Goal: Task Accomplishment & Management: Manage account settings

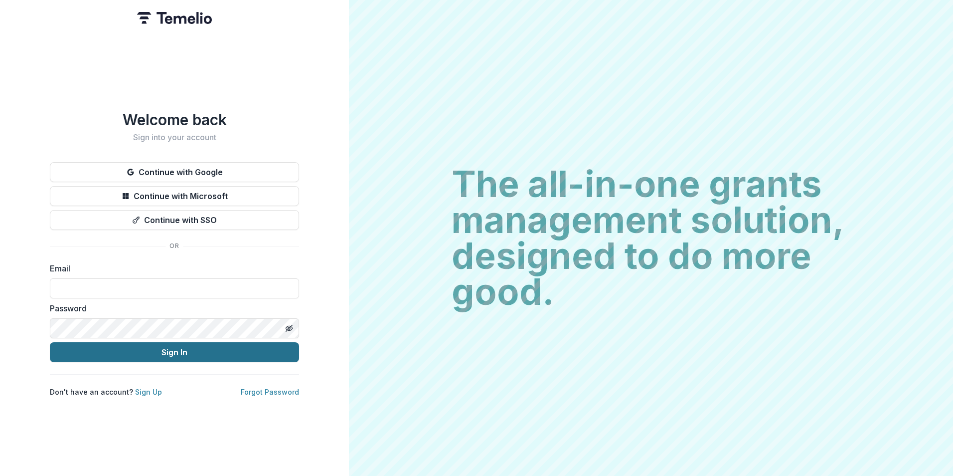
type input "**********"
click at [165, 344] on button "Sign In" at bounding box center [174, 352] width 249 height 20
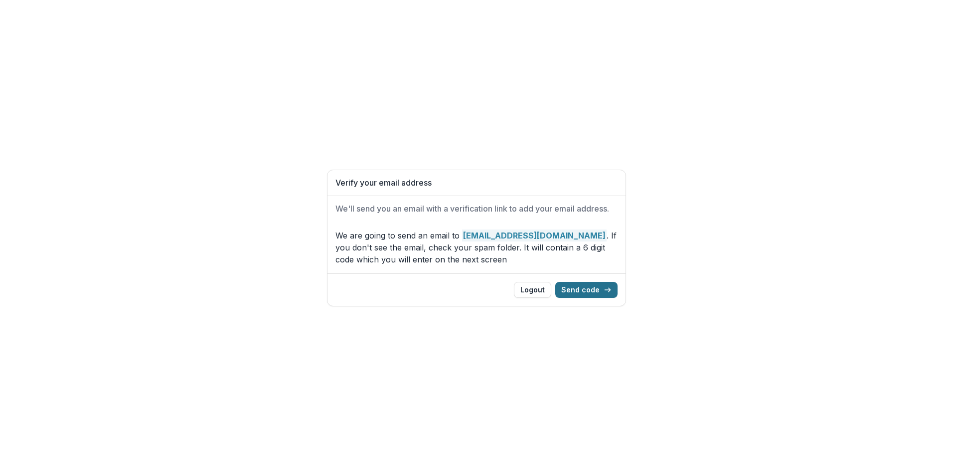
click at [581, 293] on button "Send code" at bounding box center [586, 290] width 62 height 16
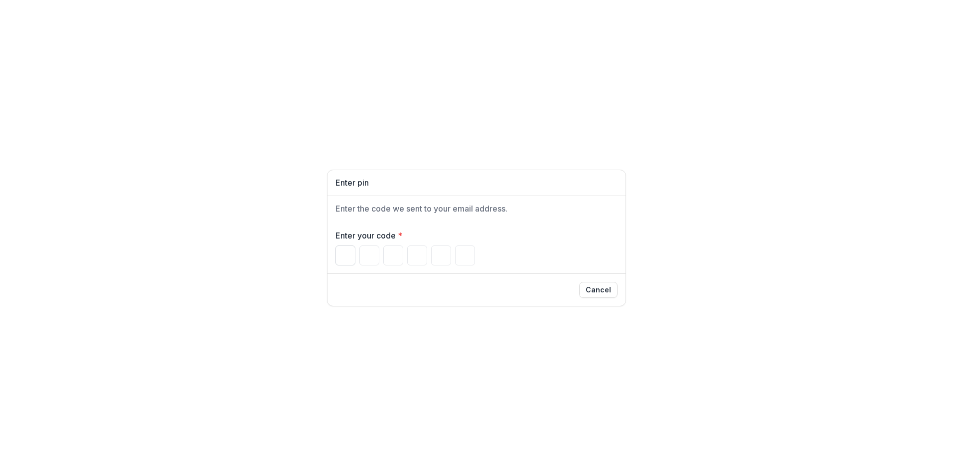
drag, startPoint x: 328, startPoint y: 270, endPoint x: 349, endPoint y: 258, distance: 24.4
click at [333, 268] on div "Enter your code *" at bounding box center [476, 247] width 298 height 52
click at [352, 254] on input "Please enter your pin code" at bounding box center [345, 255] width 20 height 20
type input "*"
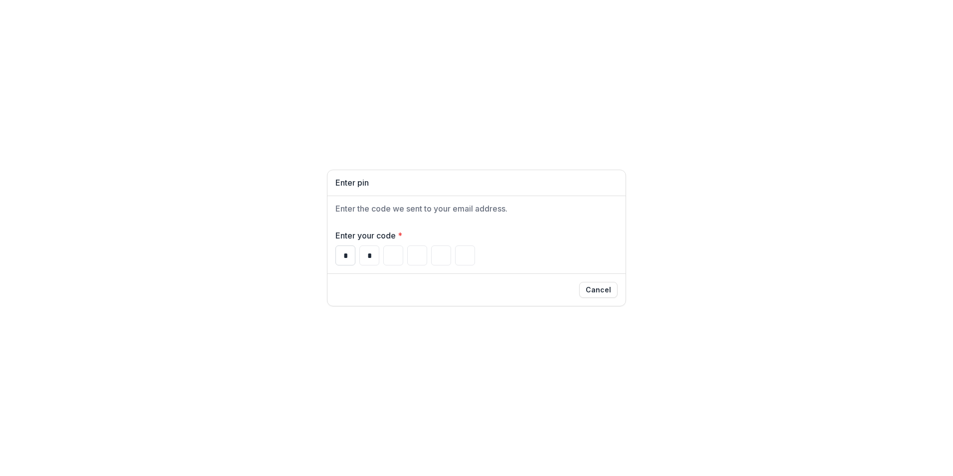
type input "*"
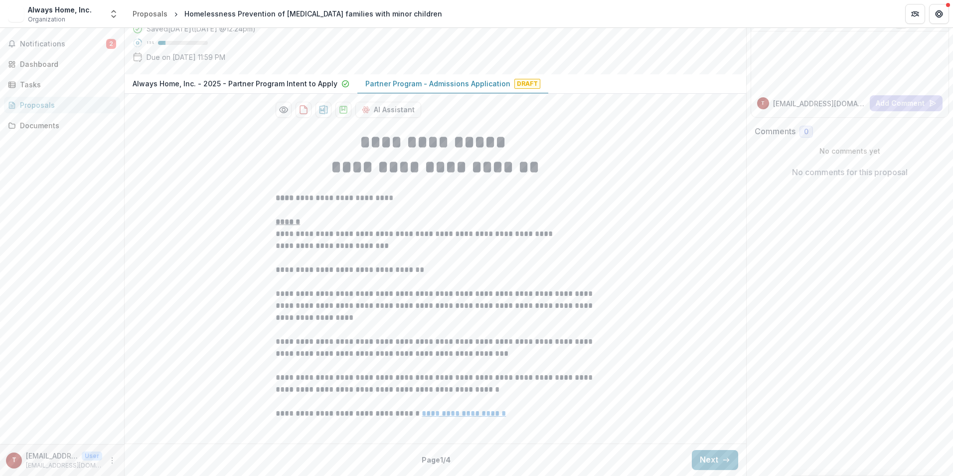
scroll to position [169, 0]
click at [447, 86] on p "Partner Program - Admissions Application" at bounding box center [437, 83] width 145 height 10
click at [446, 81] on p "Partner Program - Admissions Application" at bounding box center [437, 83] width 145 height 10
drag, startPoint x: 713, startPoint y: 457, endPoint x: 663, endPoint y: 449, distance: 50.5
click at [711, 456] on button "Next" at bounding box center [715, 460] width 46 height 20
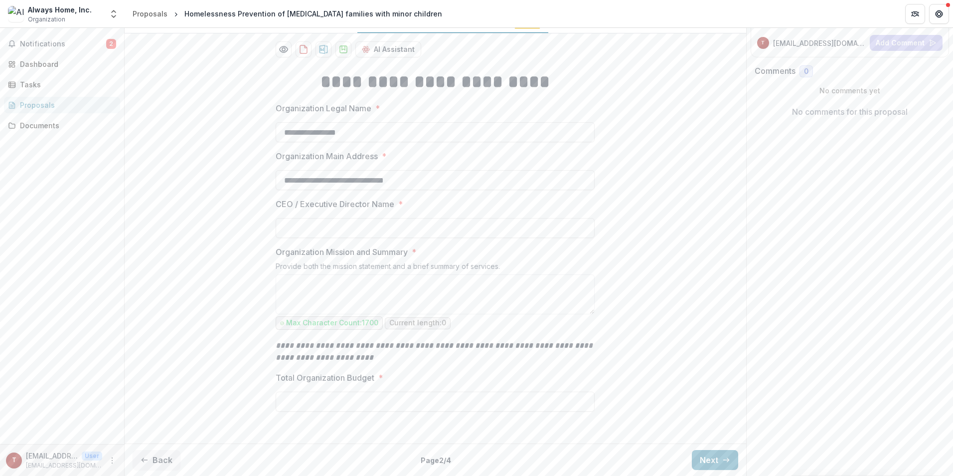
scroll to position [230, 0]
drag, startPoint x: 702, startPoint y: 474, endPoint x: 712, endPoint y: 457, distance: 19.9
click at [707, 465] on div "Back Page 2 / 4 Next" at bounding box center [436, 459] width 622 height 32
click at [713, 457] on button "Next" at bounding box center [715, 460] width 46 height 20
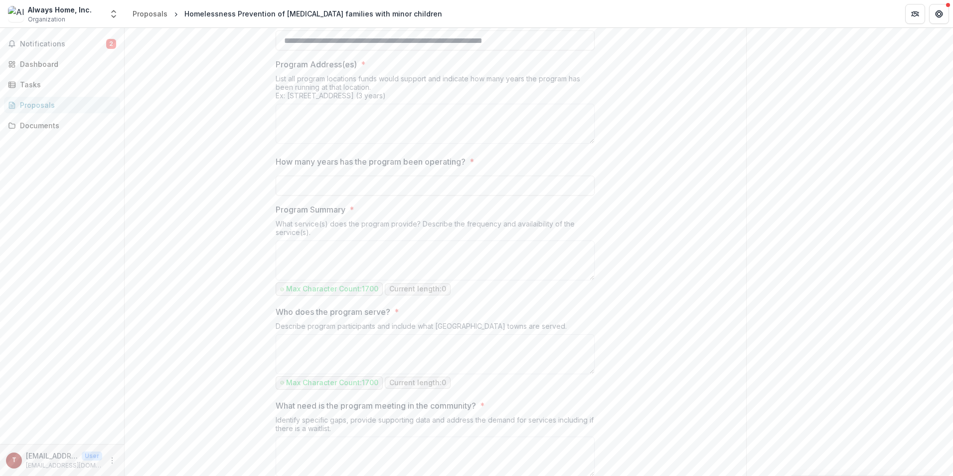
scroll to position [280, 0]
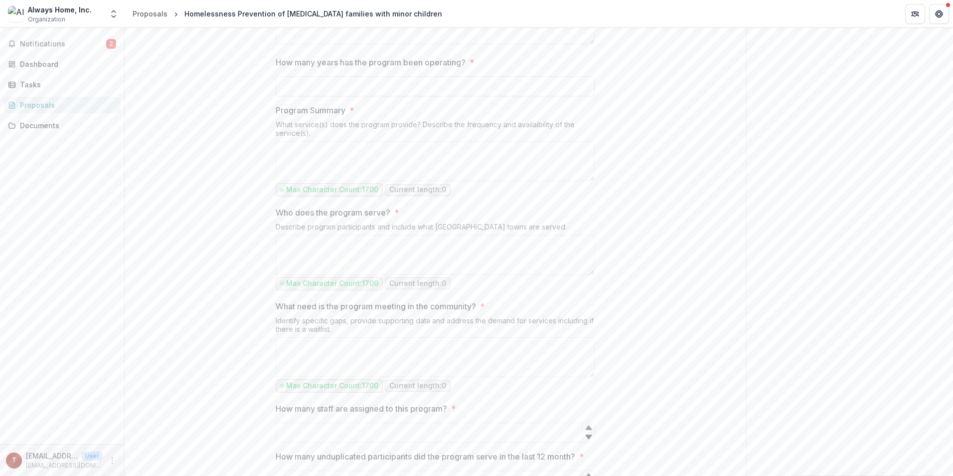
scroll to position [329, 0]
click at [380, 274] on textarea "Who does the program serve? *" at bounding box center [435, 254] width 319 height 40
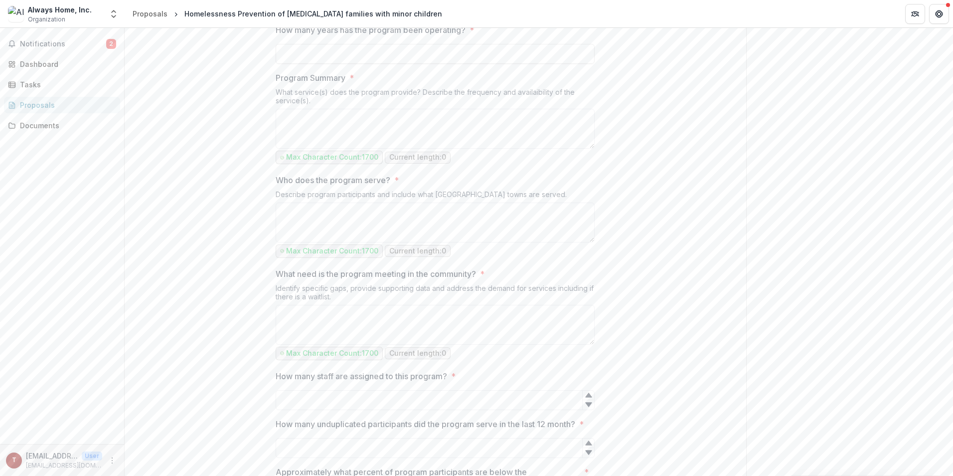
scroll to position [379, 0]
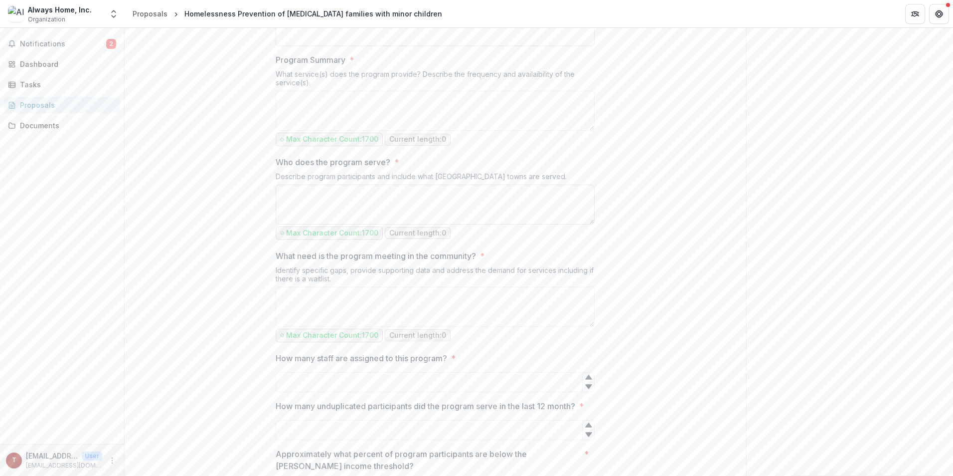
click at [558, 224] on textarea "Who does the program serve? *" at bounding box center [435, 204] width 319 height 40
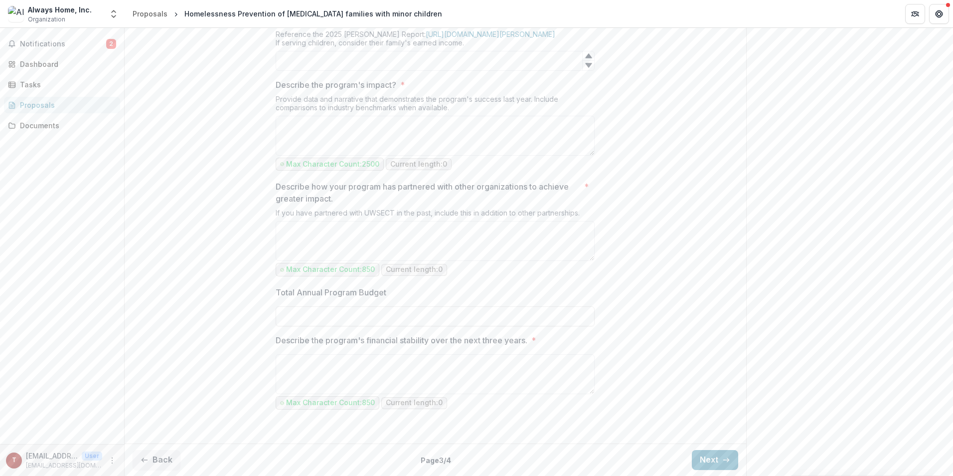
scroll to position [929, 0]
click at [455, 337] on p "Describe the program's financial stability over the next three years." at bounding box center [402, 340] width 252 height 12
click at [455, 354] on textarea "Describe the program's financial stability over the next three years. *" at bounding box center [435, 374] width 319 height 40
click at [709, 463] on button "Next" at bounding box center [715, 460] width 46 height 20
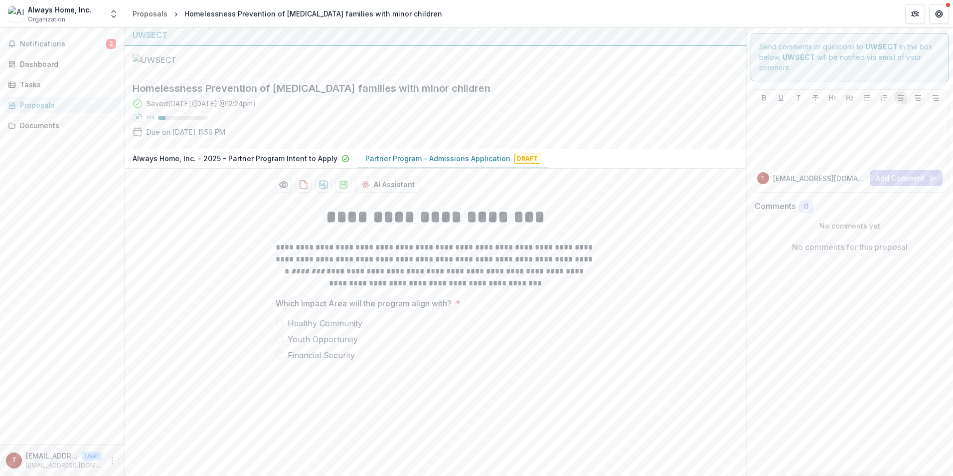
scroll to position [0, 0]
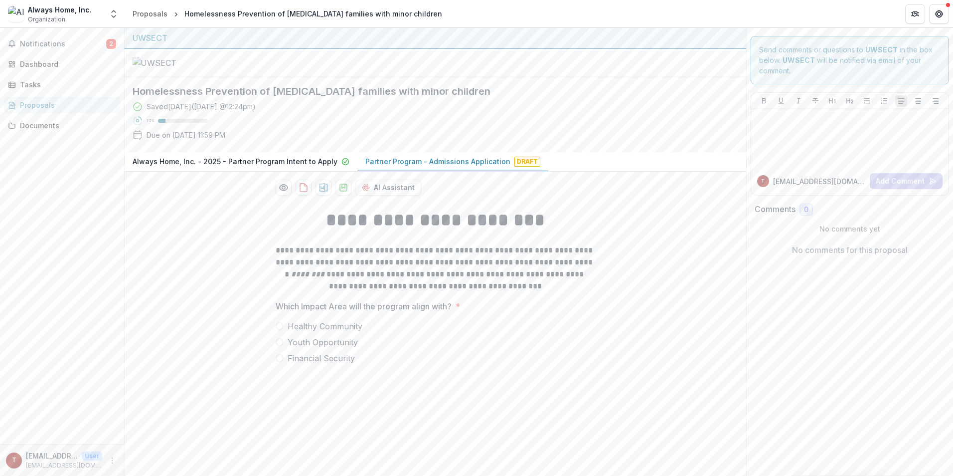
click at [63, 15] on span "Organization" at bounding box center [46, 19] width 37 height 9
click at [72, 9] on div "Always Home, Inc." at bounding box center [60, 9] width 64 height 10
click at [912, 16] on icon "Partners" at bounding box center [915, 14] width 8 height 8
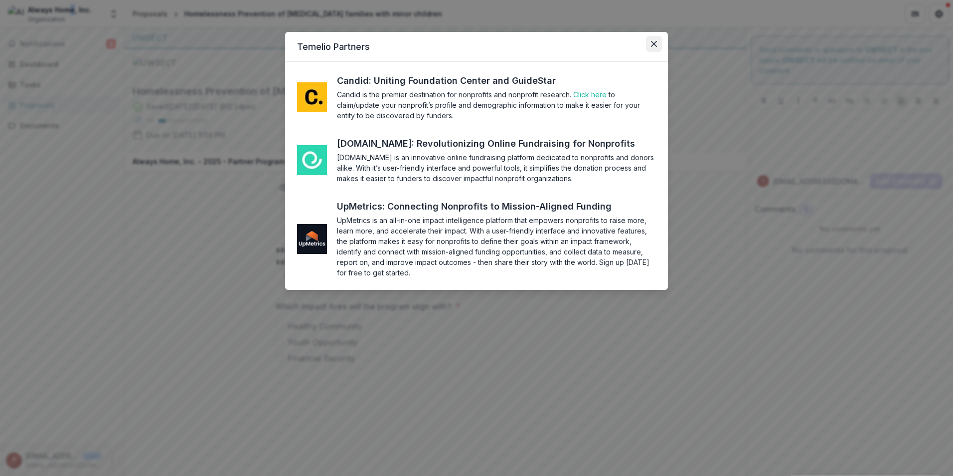
click at [654, 45] on icon "Close" at bounding box center [654, 44] width 6 height 6
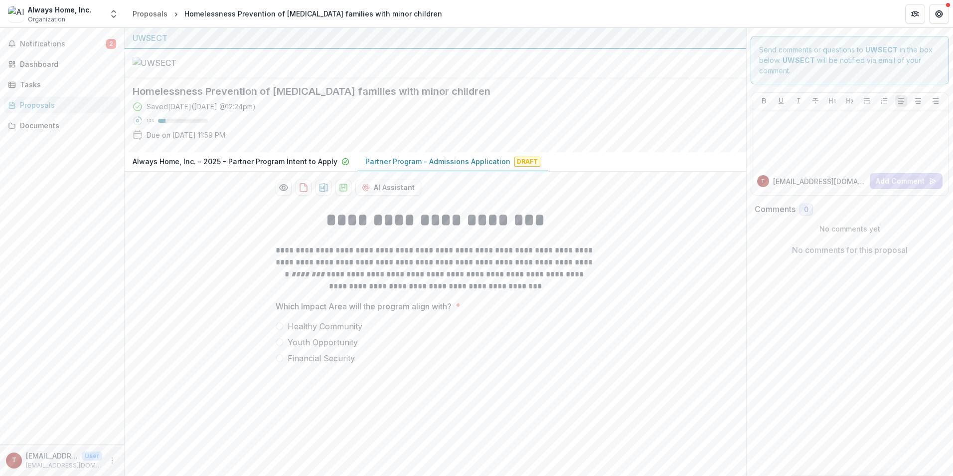
click at [31, 55] on div "Notifications 2 Dashboard Tasks Proposals Documents" at bounding box center [62, 236] width 124 height 416
click at [26, 44] on span "Notifications" at bounding box center [63, 44] width 86 height 8
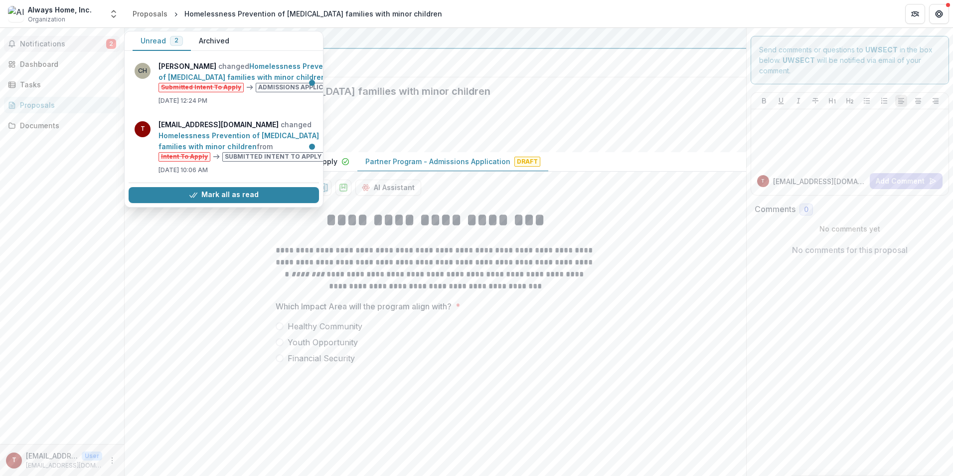
click at [66, 14] on div "Always Home, Inc." at bounding box center [60, 9] width 64 height 10
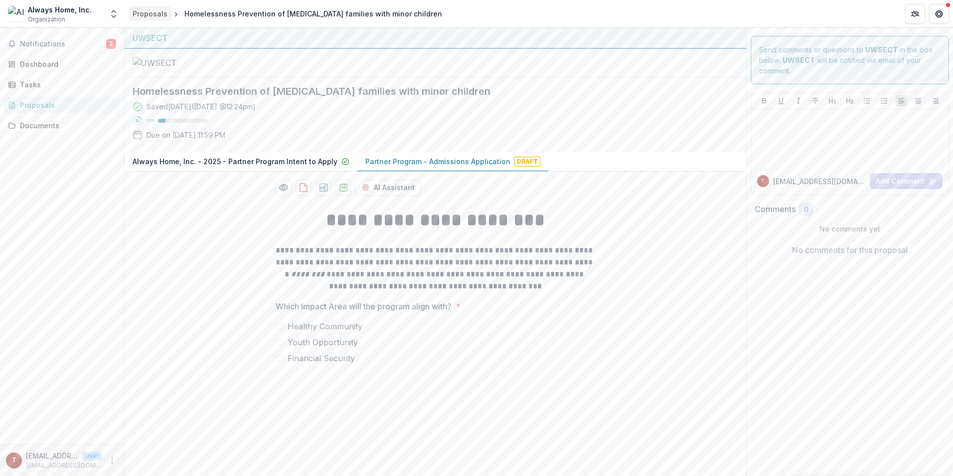
drag, startPoint x: 49, startPoint y: 10, endPoint x: 136, endPoint y: 13, distance: 86.3
click at [50, 10] on div "Always Home, Inc." at bounding box center [60, 9] width 64 height 10
click at [114, 18] on icon "Open entity switcher" at bounding box center [114, 14] width 10 height 10
click at [40, 76] on link "Team Settings" at bounding box center [62, 76] width 120 height 16
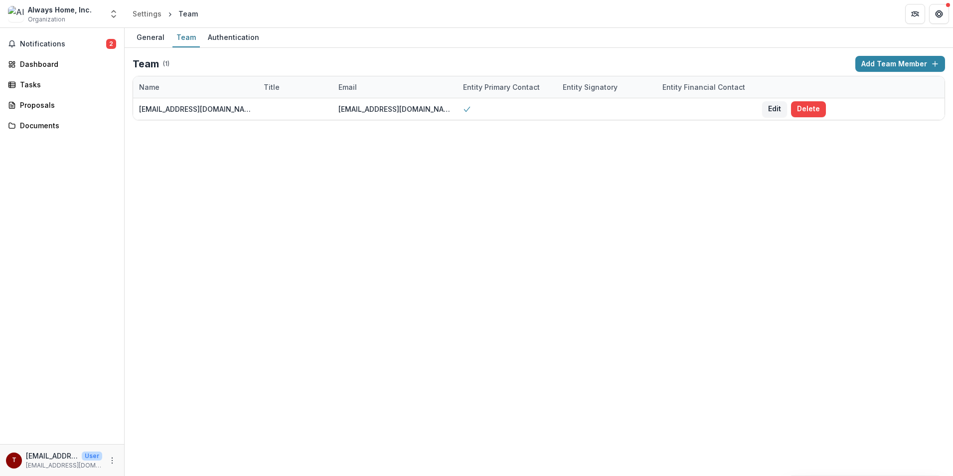
click at [889, 55] on div "Team ( 1 ) Add Team Member Name Title Email Entity Primary Contact Entity Signa…" at bounding box center [539, 88] width 828 height 80
click at [889, 60] on button "Add Team Member" at bounding box center [900, 64] width 90 height 16
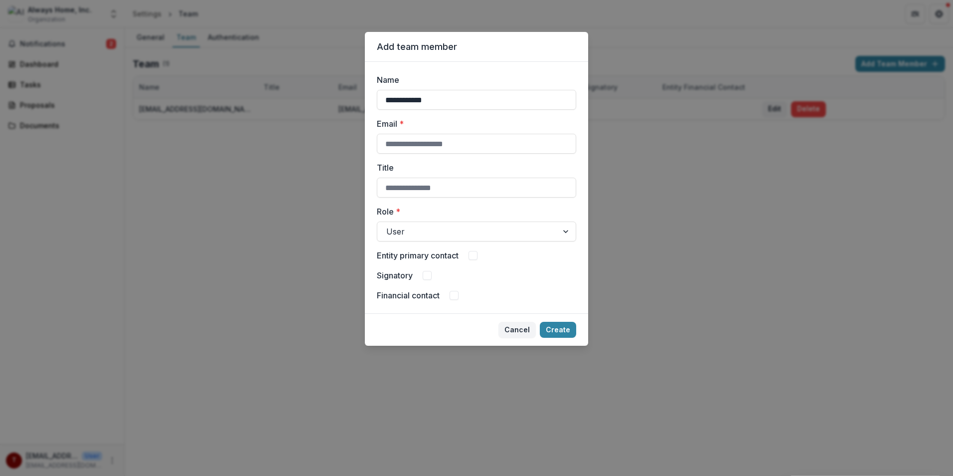
type input "**********"
click at [273, 292] on div "**********" at bounding box center [476, 238] width 953 height 476
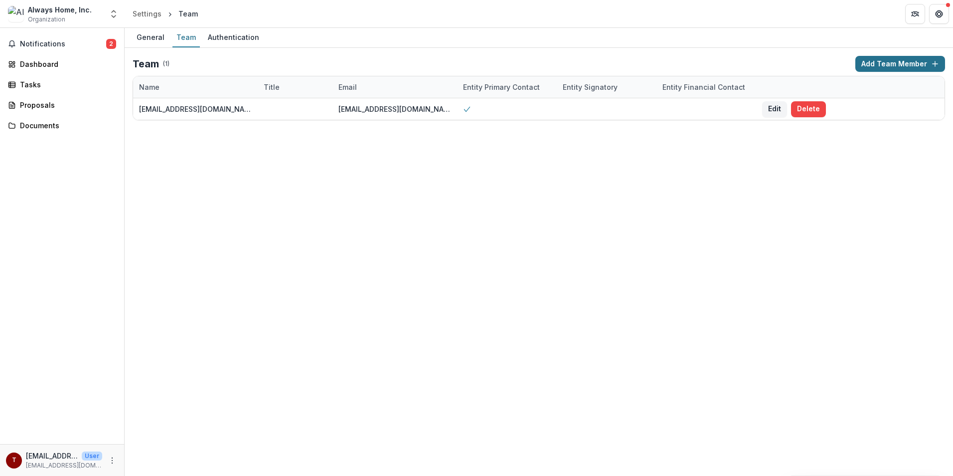
click at [907, 63] on button "Add Team Member" at bounding box center [900, 64] width 90 height 16
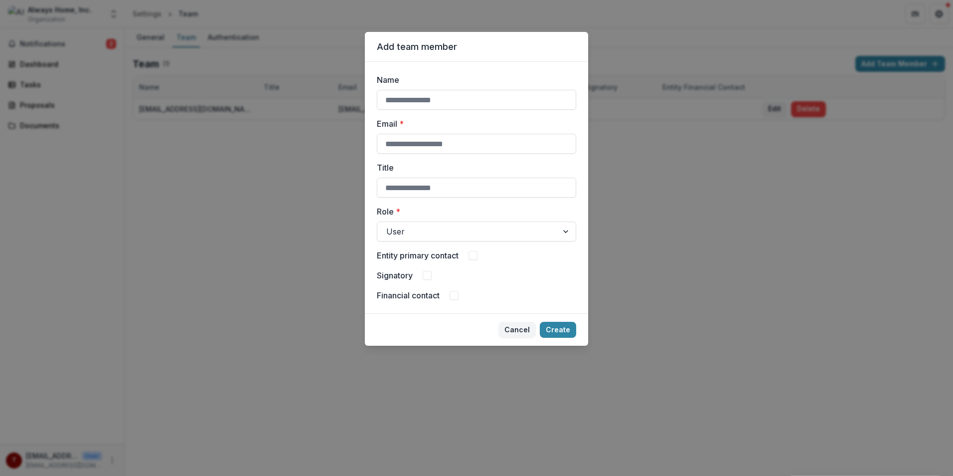
drag, startPoint x: 174, startPoint y: 405, endPoint x: 210, endPoint y: 318, distance: 93.7
click at [176, 379] on div "Add team member Name Email * Title Role * User Entity primary contact Signatory…" at bounding box center [476, 238] width 953 height 476
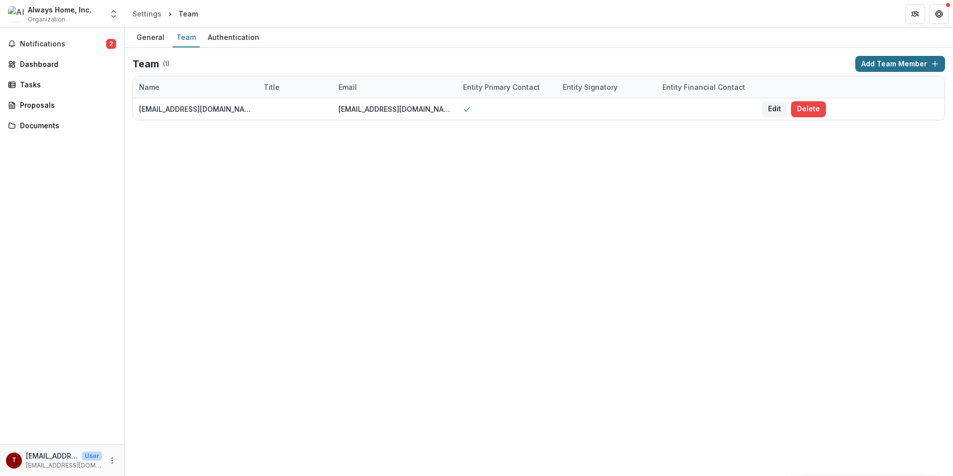
click at [876, 64] on button "Add Team Member" at bounding box center [900, 64] width 90 height 16
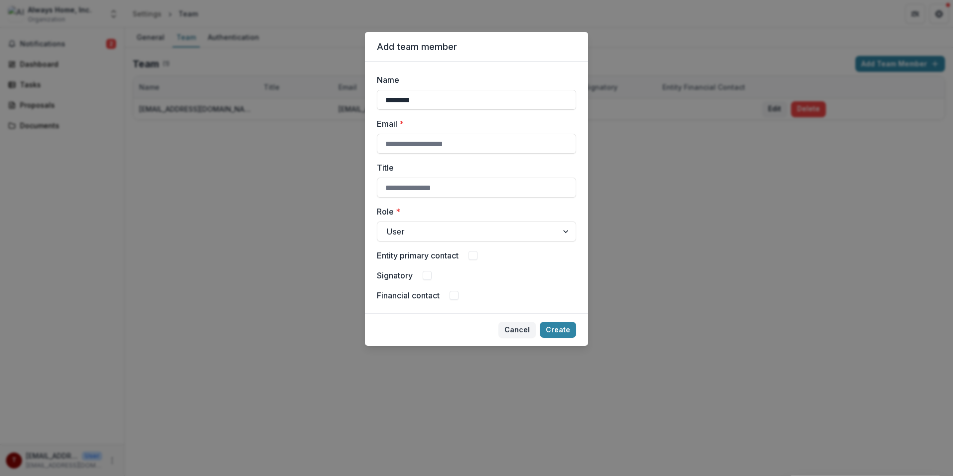
type input "**********"
click at [403, 190] on input "Title" at bounding box center [476, 187] width 199 height 20
type input "**********"
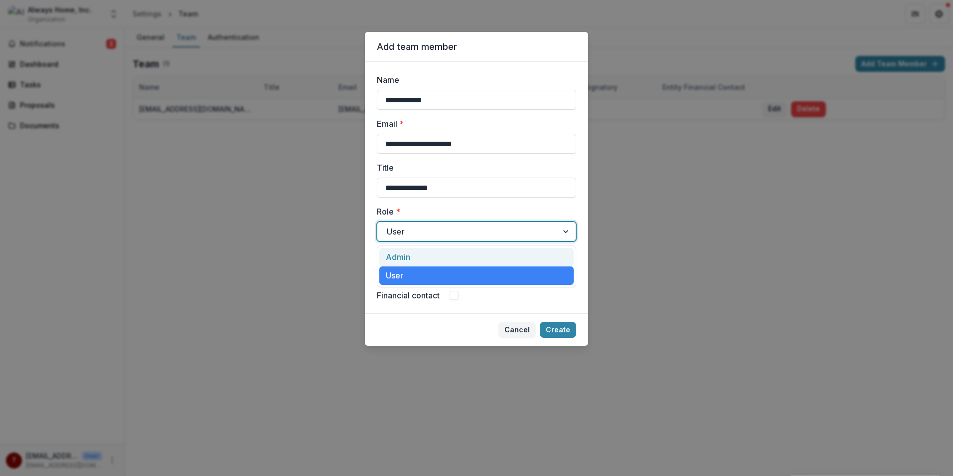
drag, startPoint x: 415, startPoint y: 233, endPoint x: 416, endPoint y: 222, distance: 11.0
click at [416, 222] on div "User" at bounding box center [476, 231] width 199 height 20
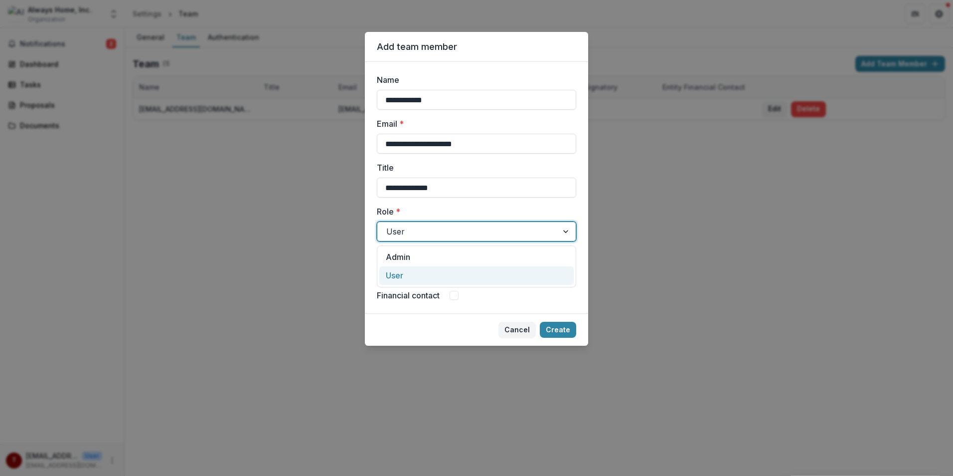
click at [398, 275] on div "User" at bounding box center [476, 275] width 194 height 18
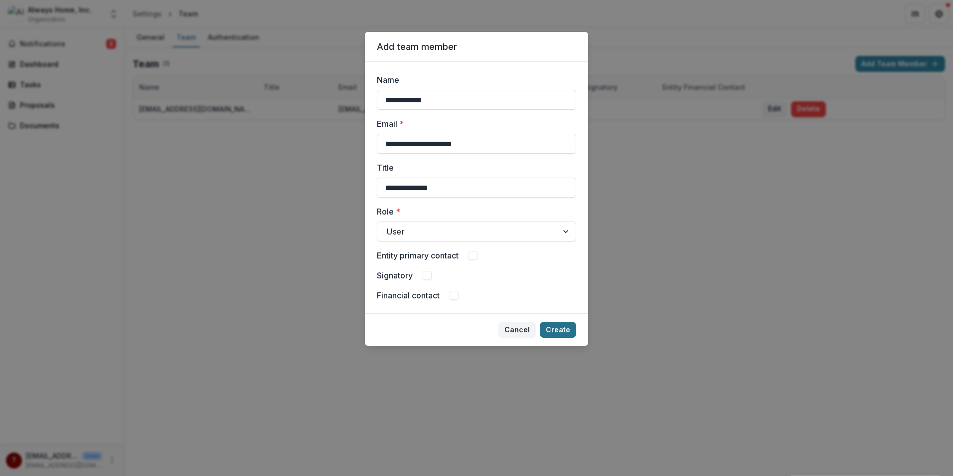
drag, startPoint x: 560, startPoint y: 331, endPoint x: 567, endPoint y: 334, distance: 7.6
click at [567, 334] on button "Create" at bounding box center [558, 330] width 36 height 16
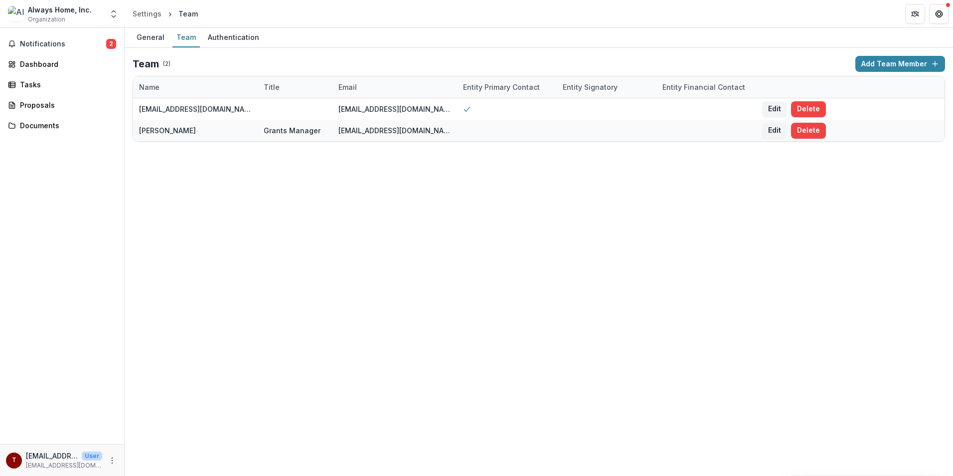
click at [491, 259] on div "General Team Authentication Team ( 2 ) Add Team Member Name Title Email Entity …" at bounding box center [539, 252] width 828 height 448
drag, startPoint x: 788, startPoint y: 358, endPoint x: 730, endPoint y: 318, distance: 70.4
click at [779, 346] on div "General Team Authentication Team ( 2 ) Add Team Member Name Title Email Entity …" at bounding box center [539, 252] width 828 height 448
drag, startPoint x: 31, startPoint y: 294, endPoint x: 41, endPoint y: 285, distance: 13.0
click at [41, 285] on div "Notifications 2 Dashboard Tasks Proposals Documents" at bounding box center [62, 236] width 124 height 416
